Goal: Obtain resource: Download file/media

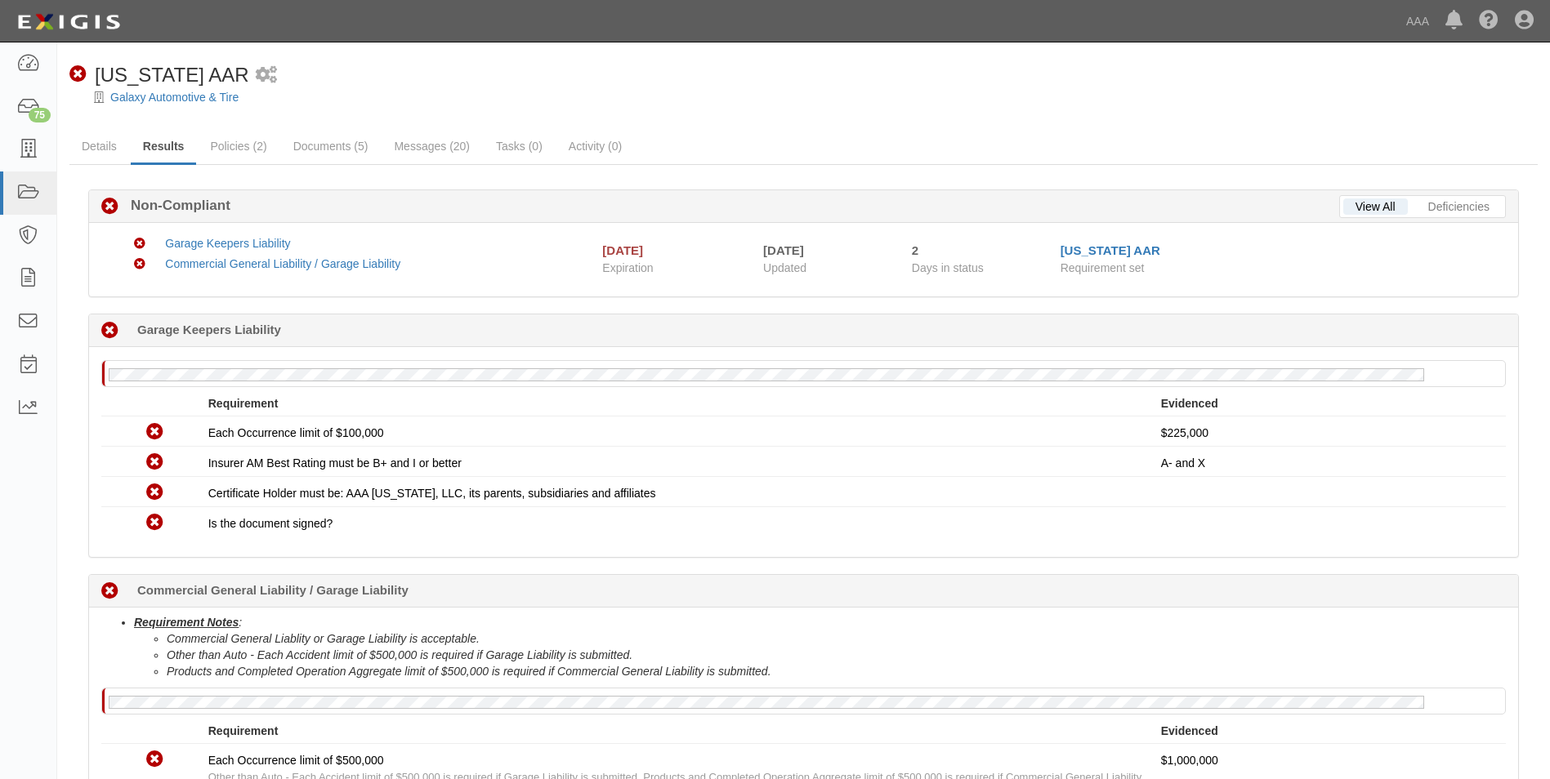
click at [648, 355] on div "No Garage Keepers Liability policy on file Requirement Evidenced No Coverage Ea…" at bounding box center [803, 452] width 1429 height 210
click at [326, 148] on link "Documents (5)" at bounding box center [331, 147] width 100 height 35
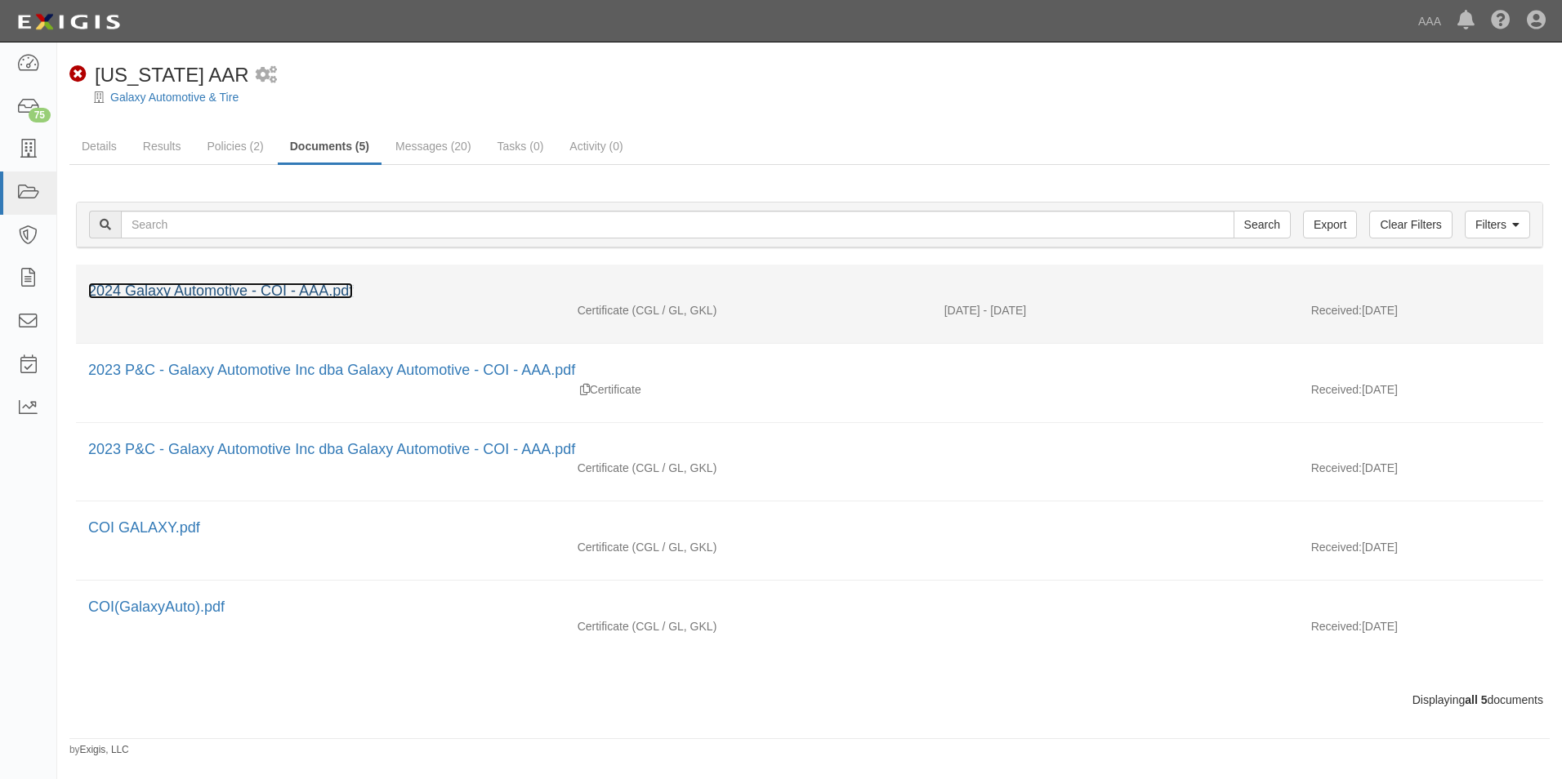
click at [247, 294] on link "2024 Galaxy Automotive - COI - AAA.pdf" at bounding box center [220, 291] width 265 height 16
